Goal: Information Seeking & Learning: Check status

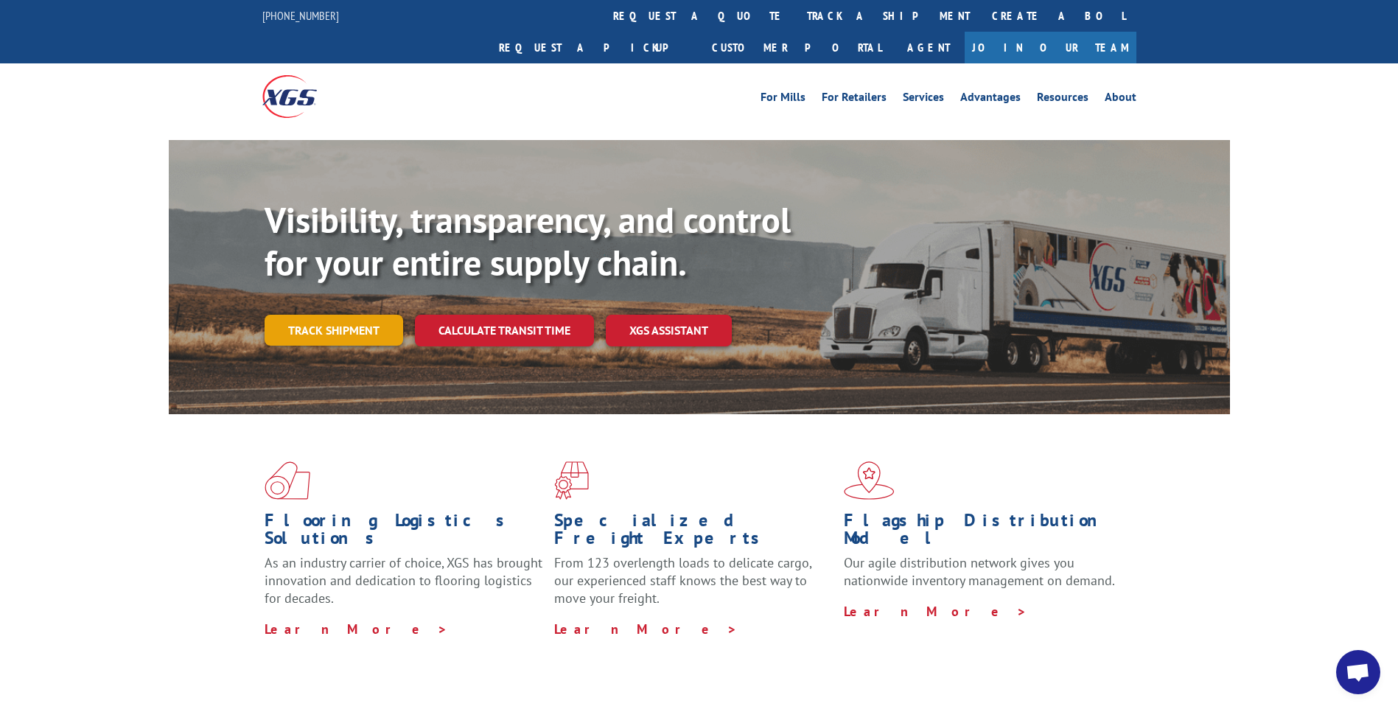
click at [343, 315] on link "Track shipment" at bounding box center [334, 330] width 139 height 31
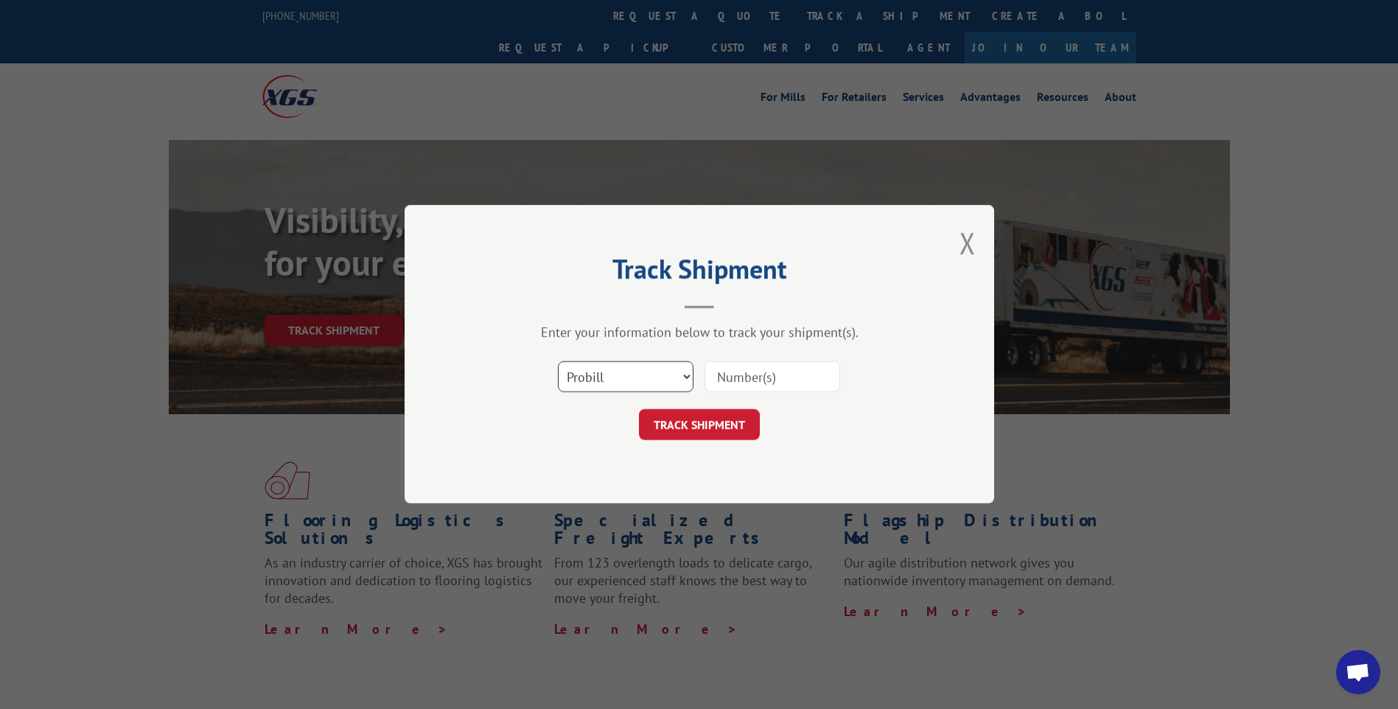
click at [682, 374] on select "Select category... Probill BOL PO" at bounding box center [626, 377] width 136 height 31
select select "bol"
click at [558, 362] on select "Select category... Probill BOL PO" at bounding box center [626, 377] width 136 height 31
click at [741, 376] on input at bounding box center [772, 377] width 136 height 31
paste input "5298450"
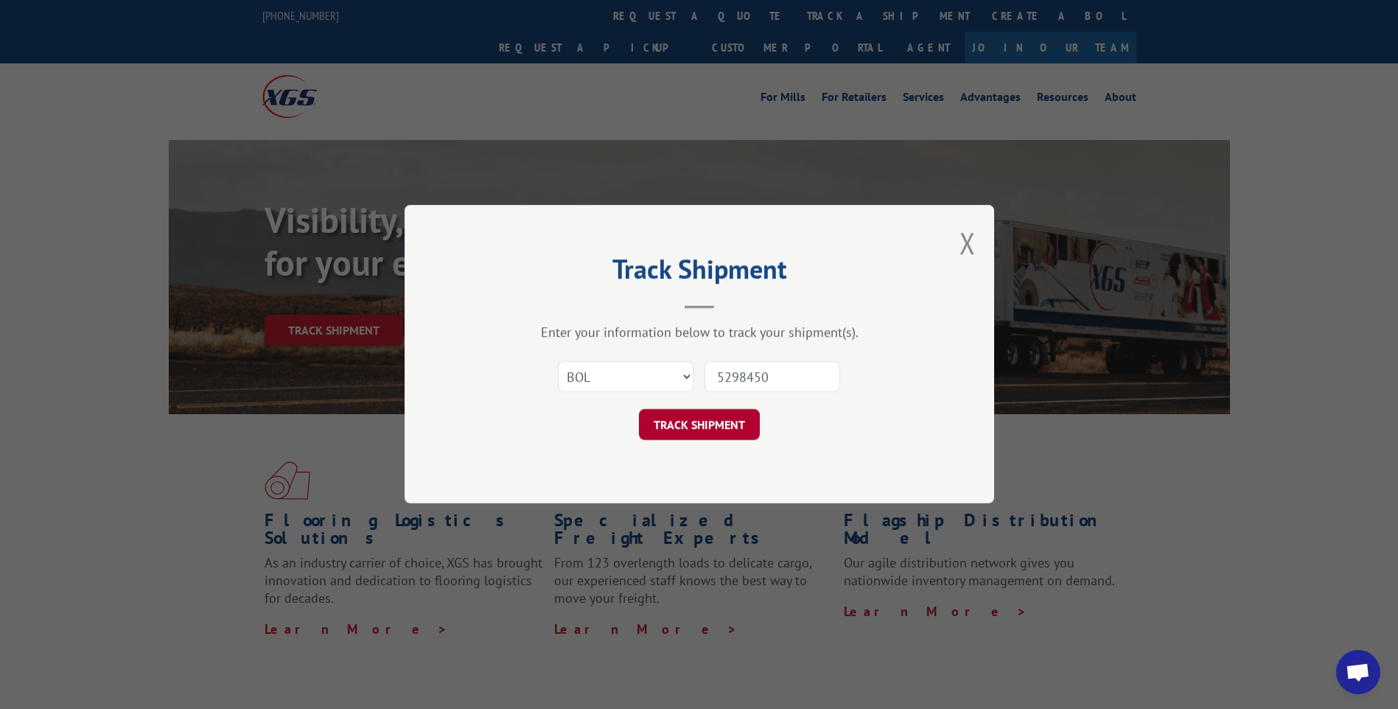
type input "5298450"
click at [699, 417] on button "TRACK SHIPMENT" at bounding box center [699, 425] width 121 height 31
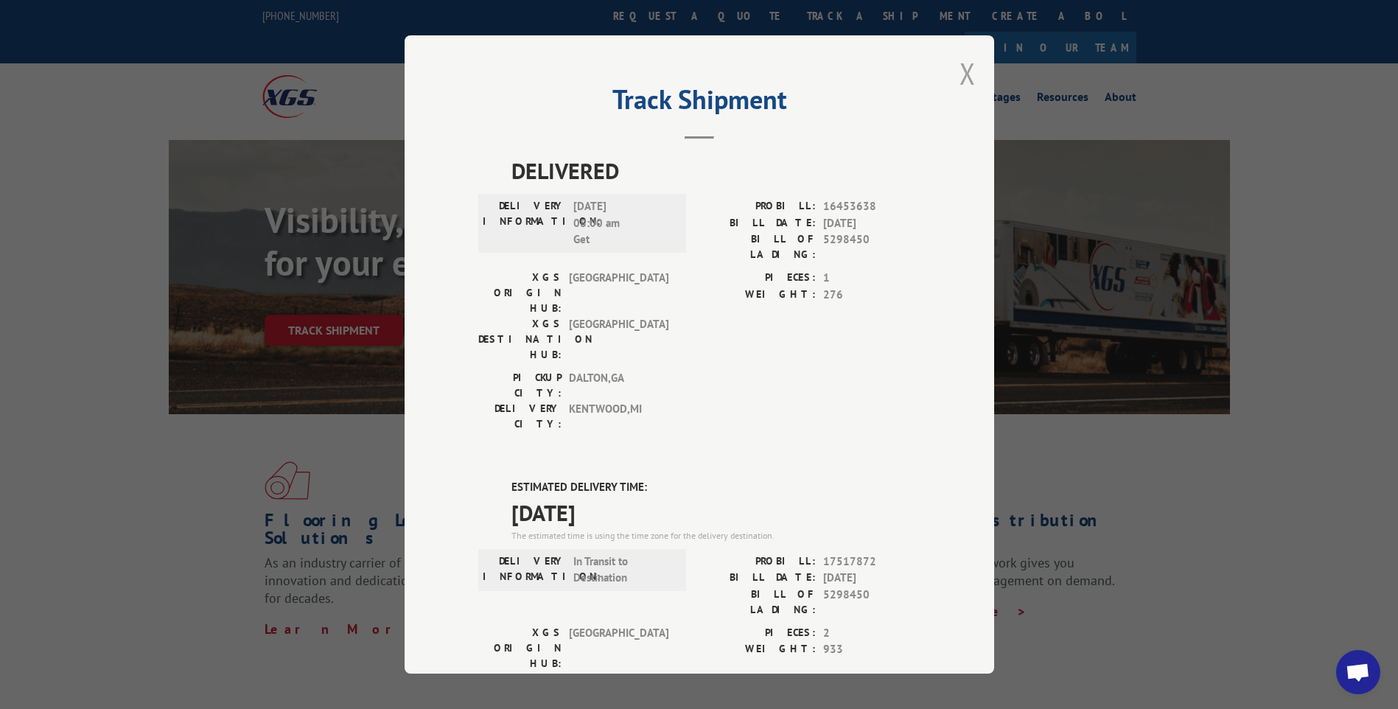
click at [960, 75] on button "Close modal" at bounding box center [967, 73] width 16 height 39
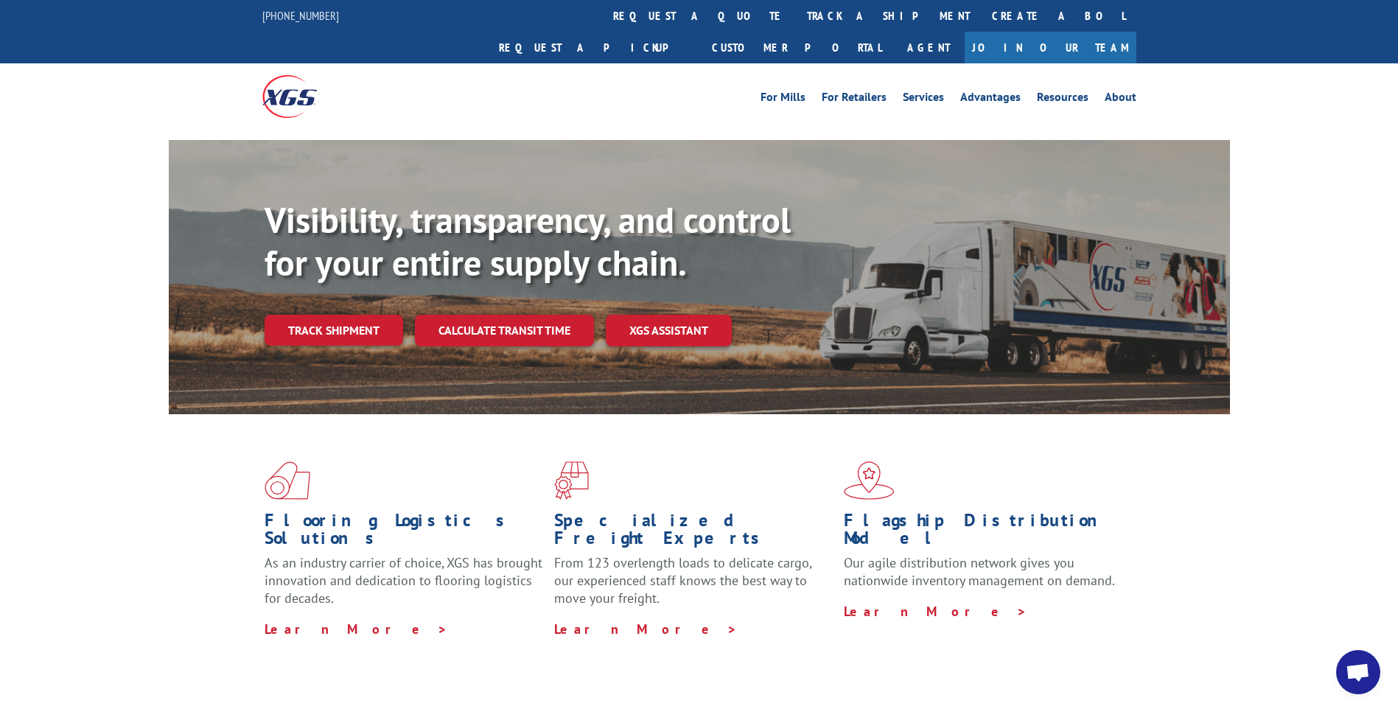
drag, startPoint x: 339, startPoint y: 298, endPoint x: 347, endPoint y: 296, distance: 8.2
click at [339, 315] on link "Track shipment" at bounding box center [334, 330] width 139 height 31
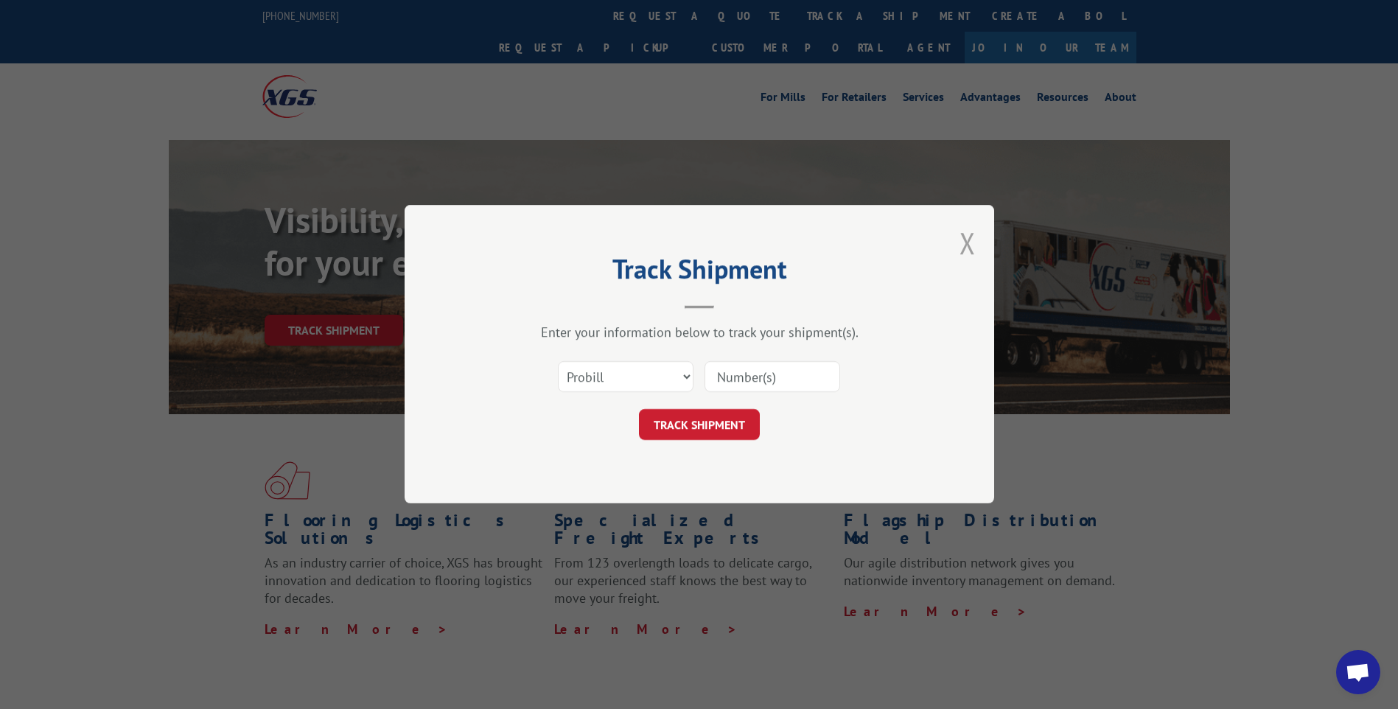
click at [969, 239] on button "Close modal" at bounding box center [967, 242] width 16 height 39
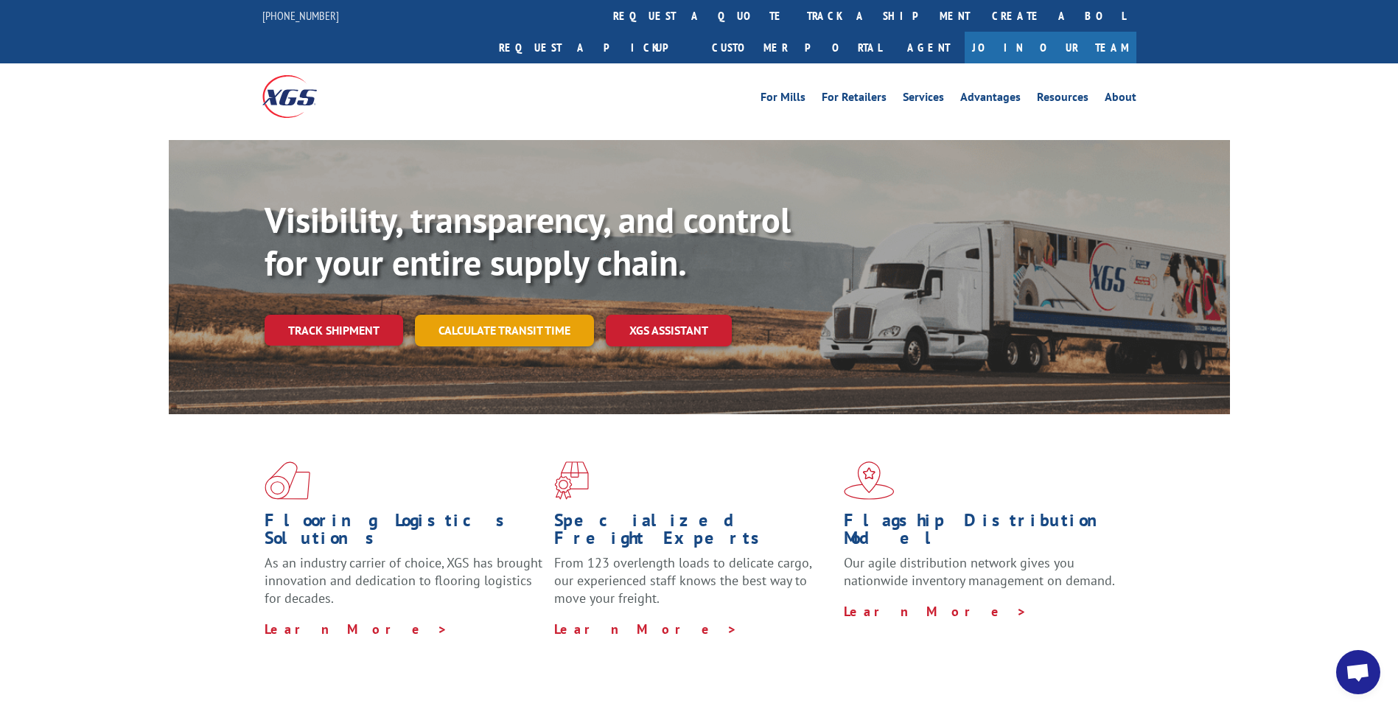
click at [507, 315] on link "Calculate transit time" at bounding box center [504, 331] width 179 height 32
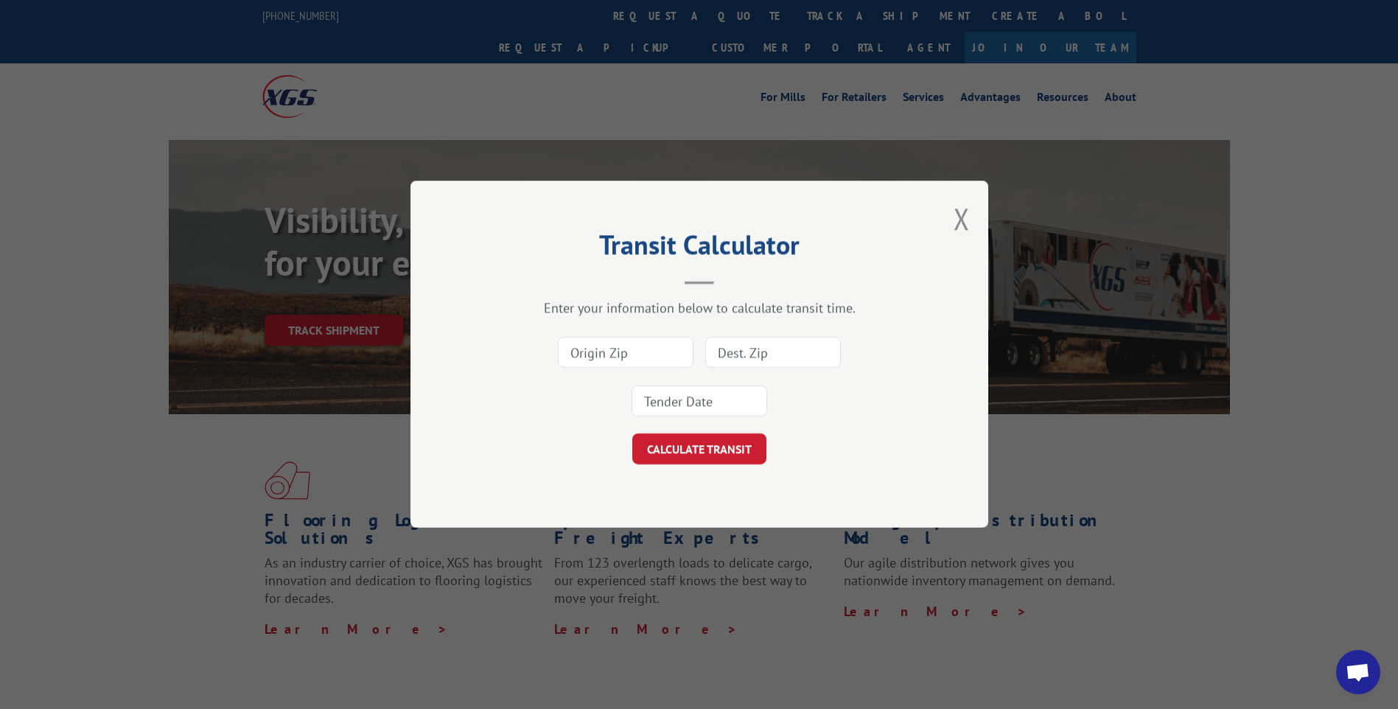
click at [949, 222] on div "Transit Calculator Enter your information below to calculate transit time. CALC…" at bounding box center [699, 354] width 578 height 347
click at [964, 215] on button "Close modal" at bounding box center [962, 218] width 16 height 39
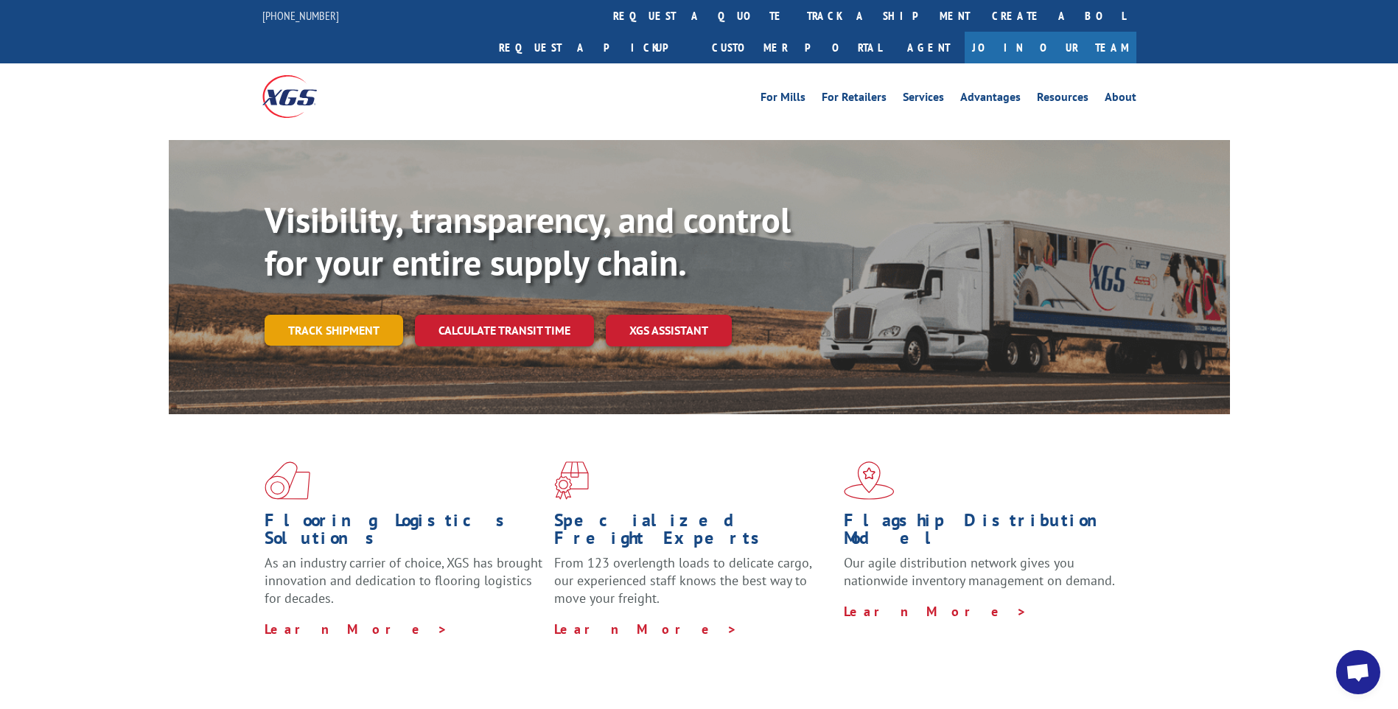
click at [337, 315] on link "Track shipment" at bounding box center [334, 330] width 139 height 31
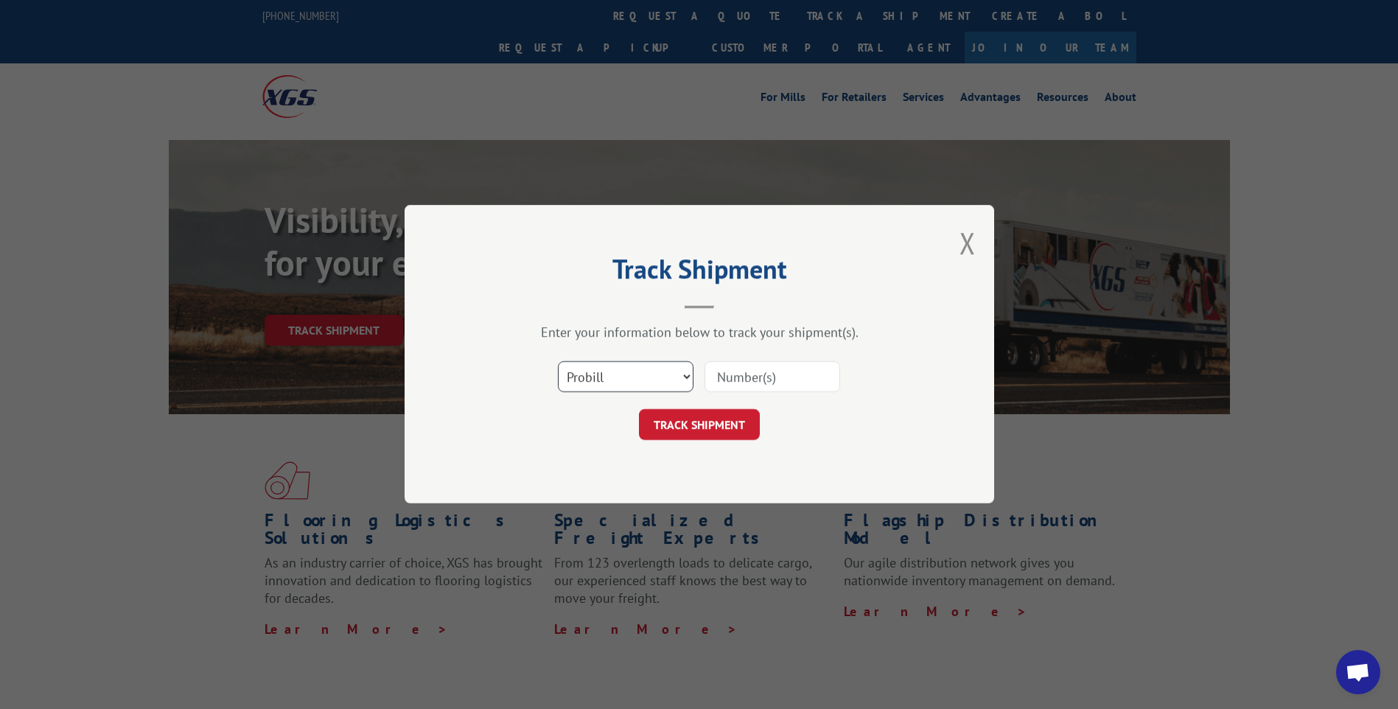
drag, startPoint x: 641, startPoint y: 377, endPoint x: 638, endPoint y: 395, distance: 18.7
click at [641, 377] on select "Select category... Probill BOL PO" at bounding box center [626, 377] width 136 height 31
select select "bol"
click at [558, 362] on select "Select category... Probill BOL PO" at bounding box center [626, 377] width 136 height 31
paste input "458064"
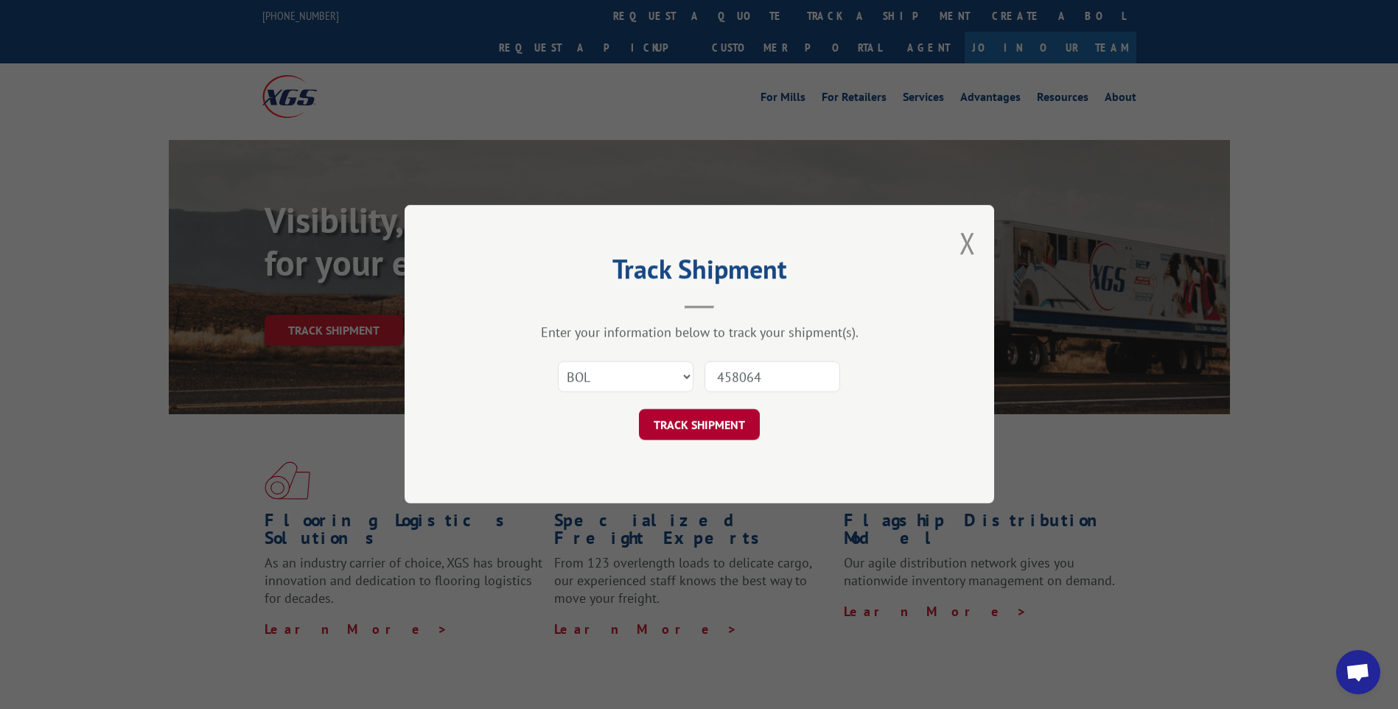
type input "458064"
click at [699, 423] on button "TRACK SHIPMENT" at bounding box center [699, 425] width 121 height 31
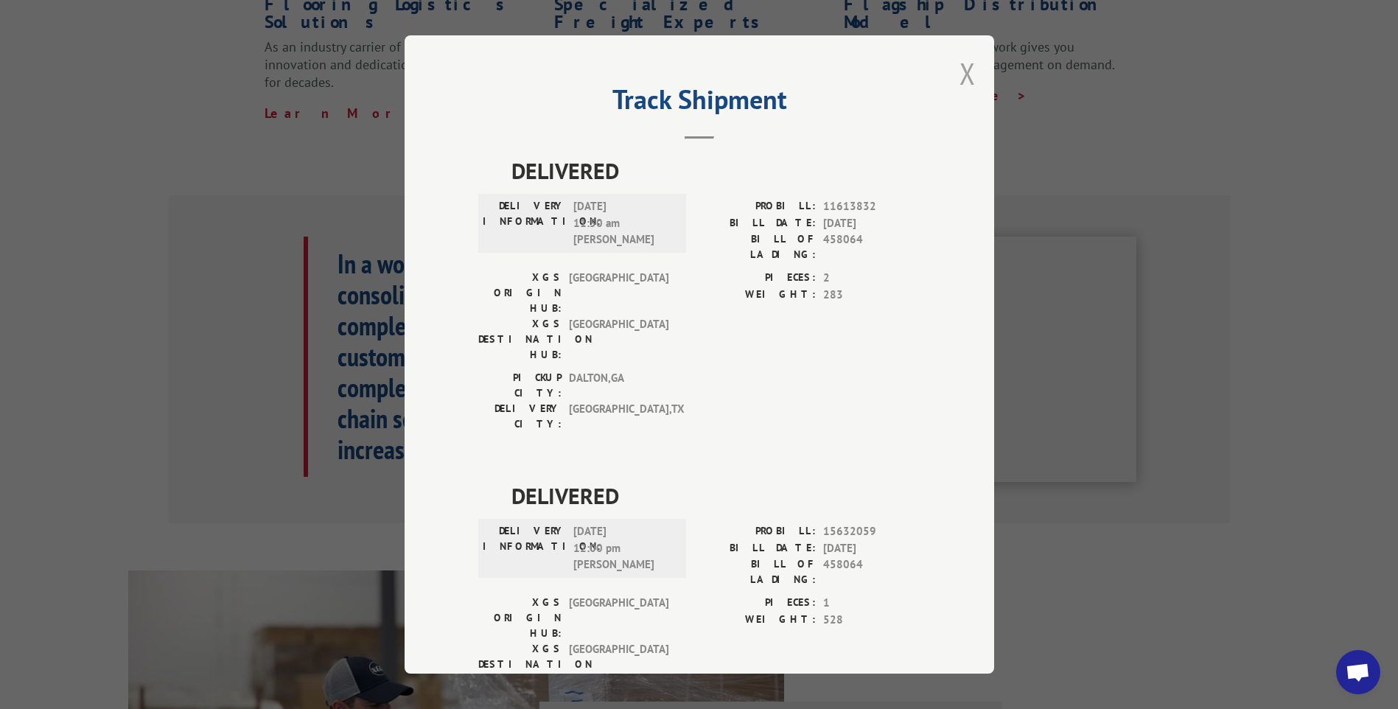
click at [959, 77] on button "Close modal" at bounding box center [967, 73] width 16 height 39
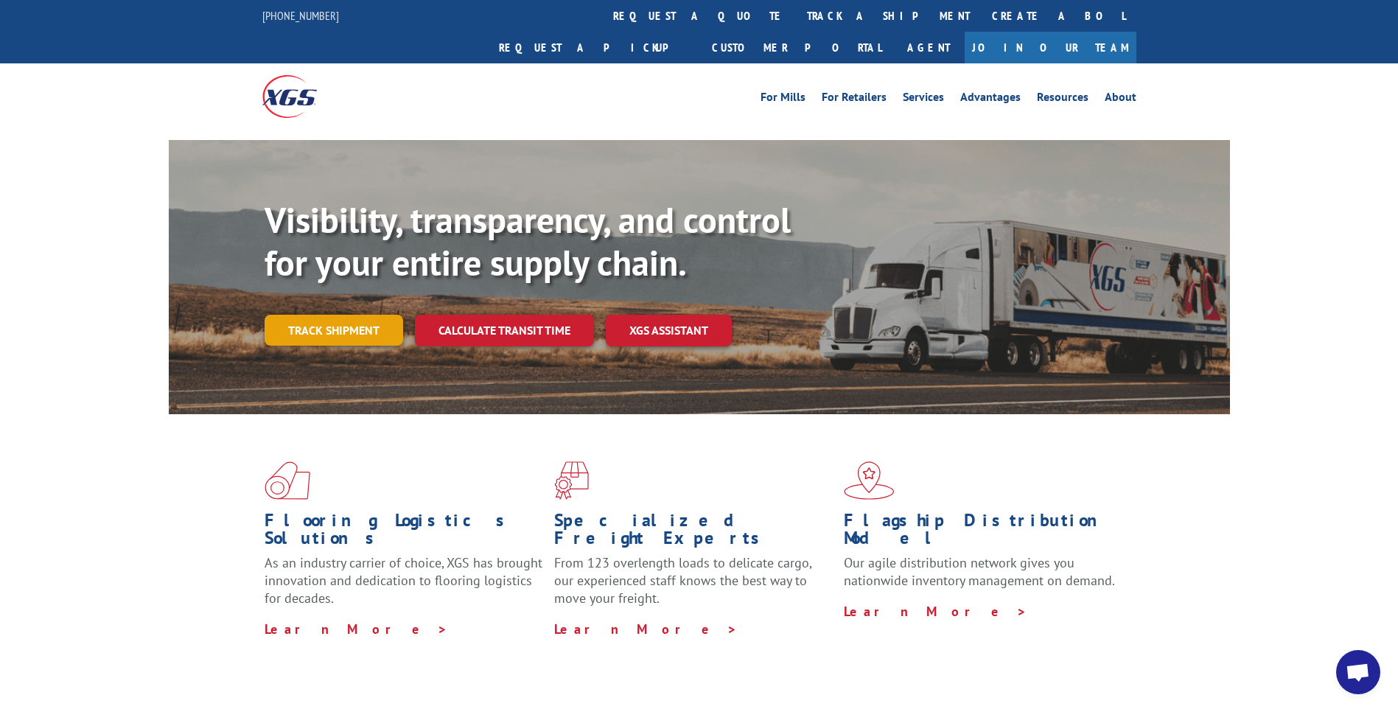
click at [335, 315] on link "Track shipment" at bounding box center [334, 330] width 139 height 31
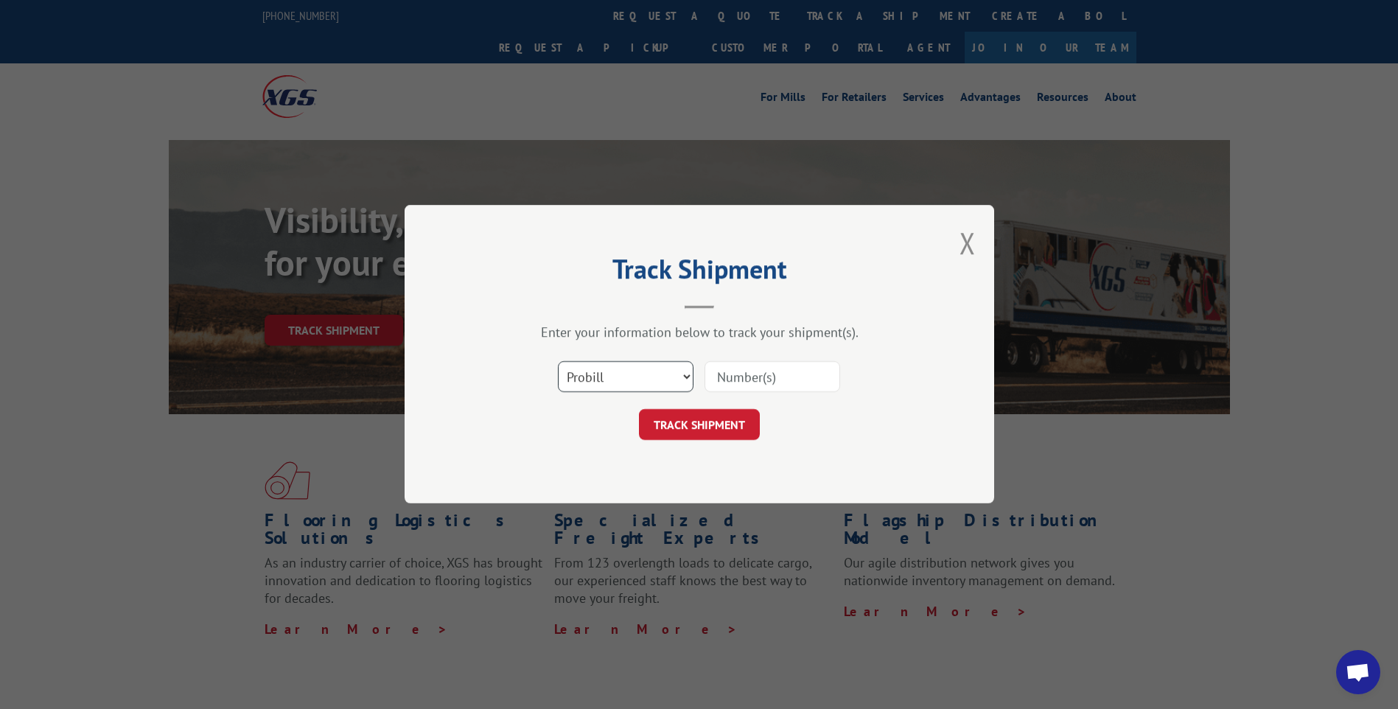
click at [590, 382] on select "Select category... Probill BOL PO" at bounding box center [626, 377] width 136 height 31
select select "bol"
click at [558, 362] on select "Select category... Probill BOL PO" at bounding box center [626, 377] width 136 height 31
click at [744, 375] on input at bounding box center [772, 377] width 136 height 31
type input "458064"
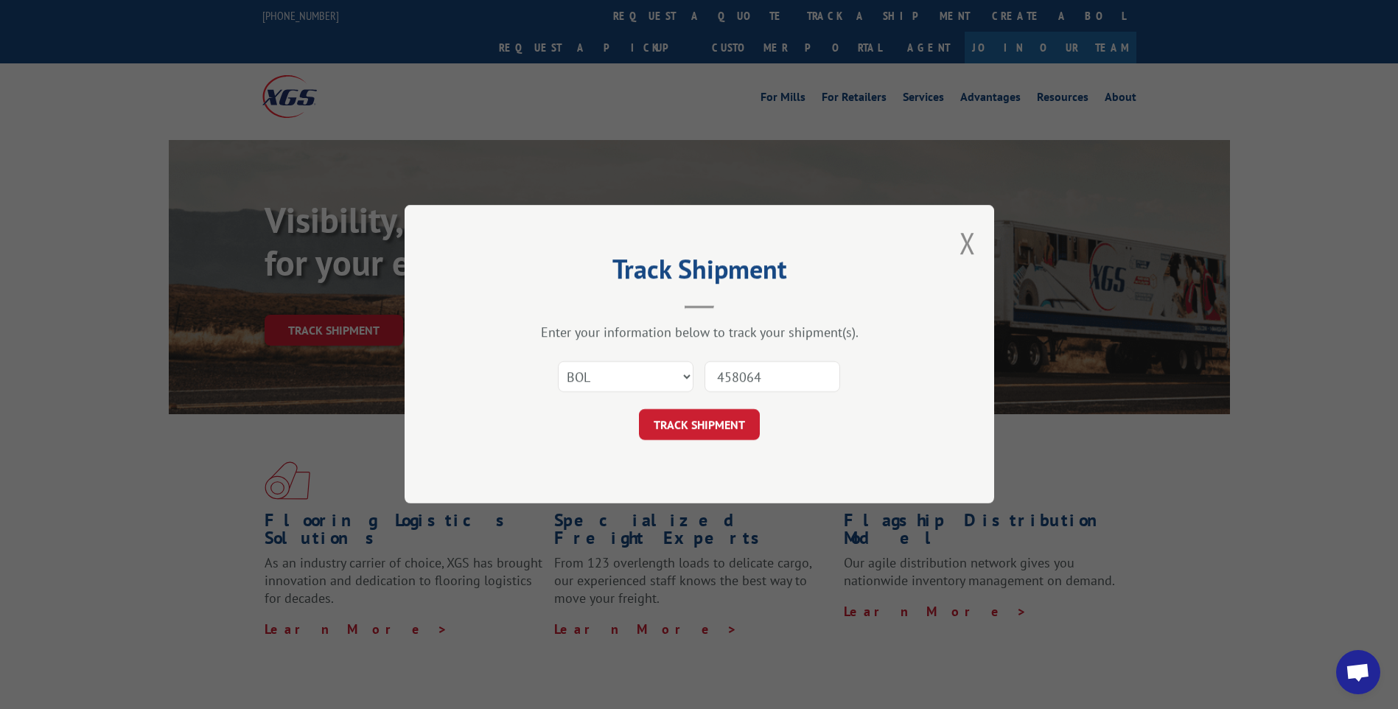
click button "TRACK SHIPMENT" at bounding box center [699, 425] width 121 height 31
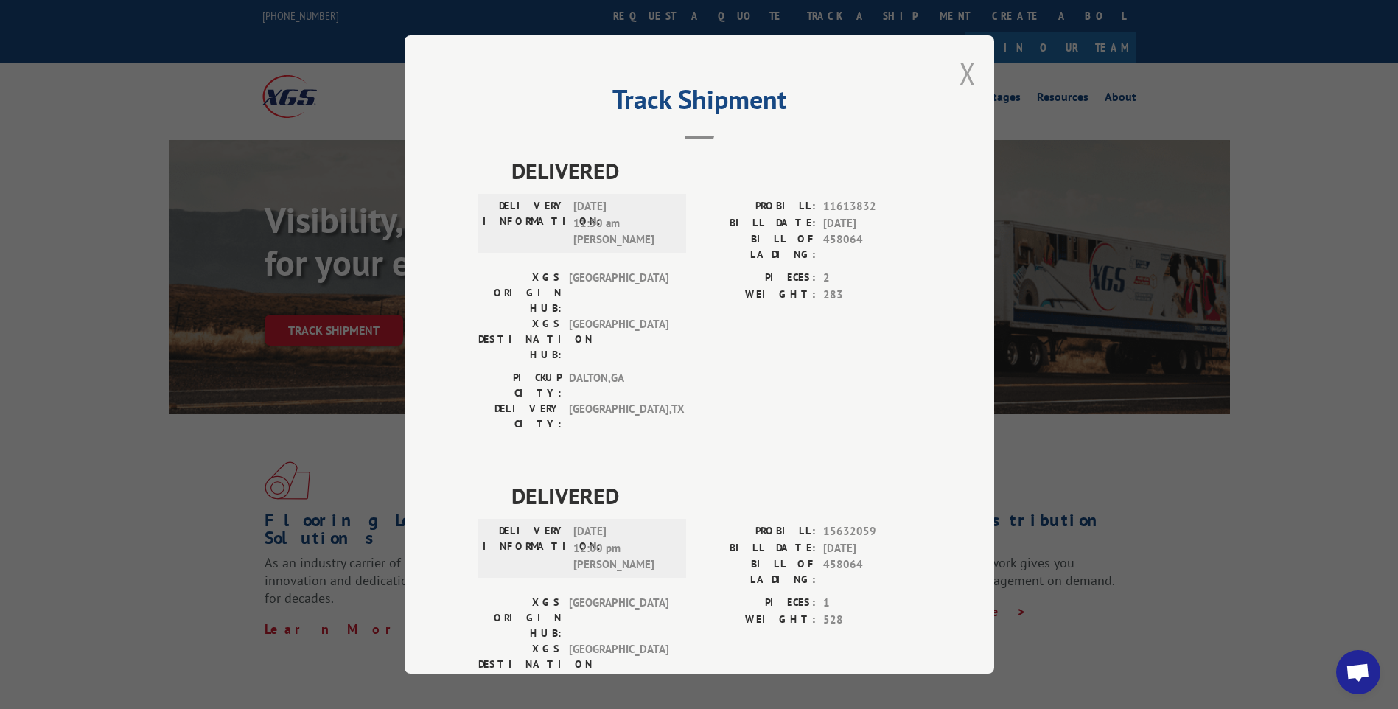
click at [959, 79] on button "Close modal" at bounding box center [967, 73] width 16 height 39
